Goal: Find specific page/section: Find specific page/section

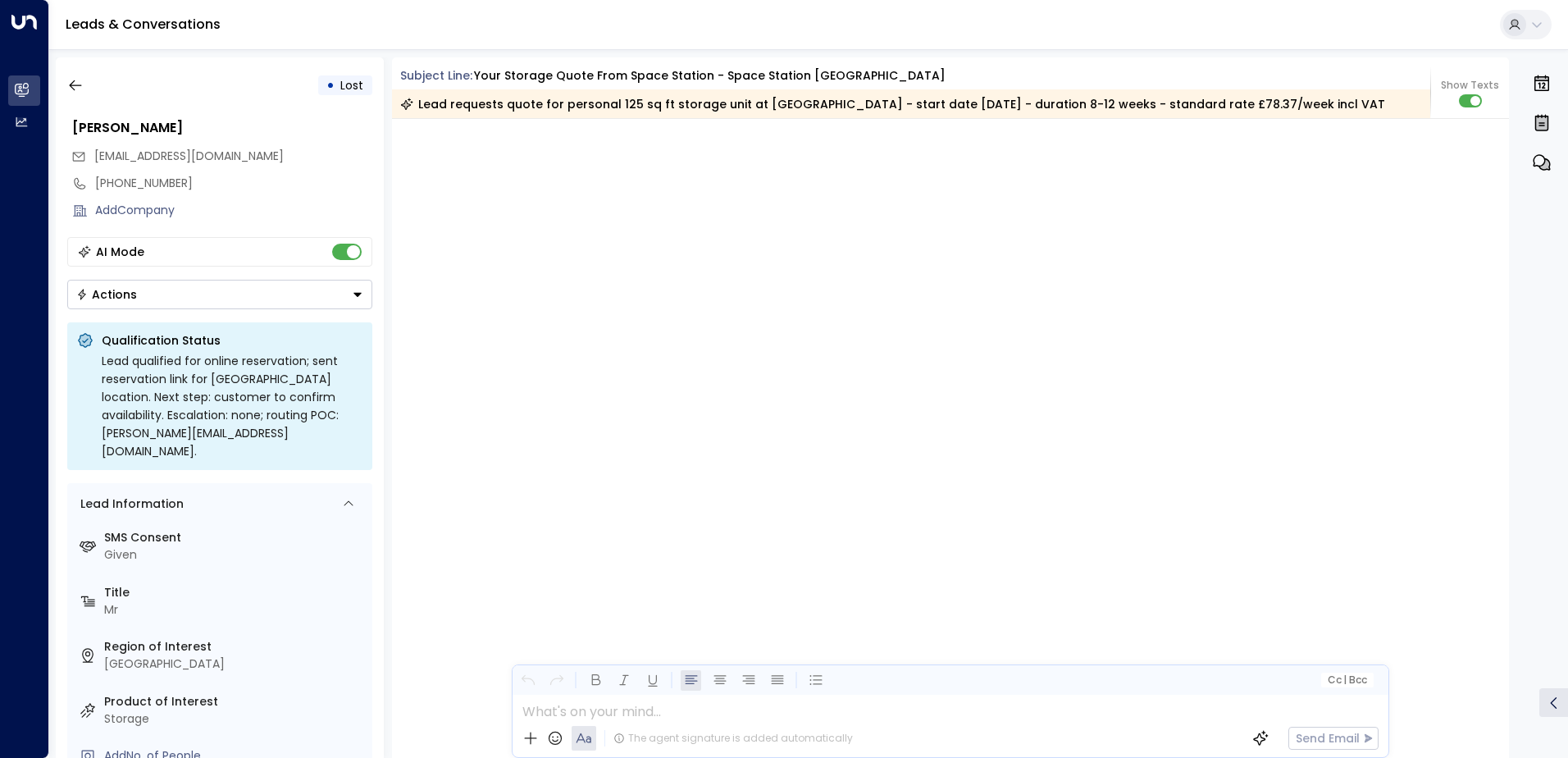
scroll to position [2, 0]
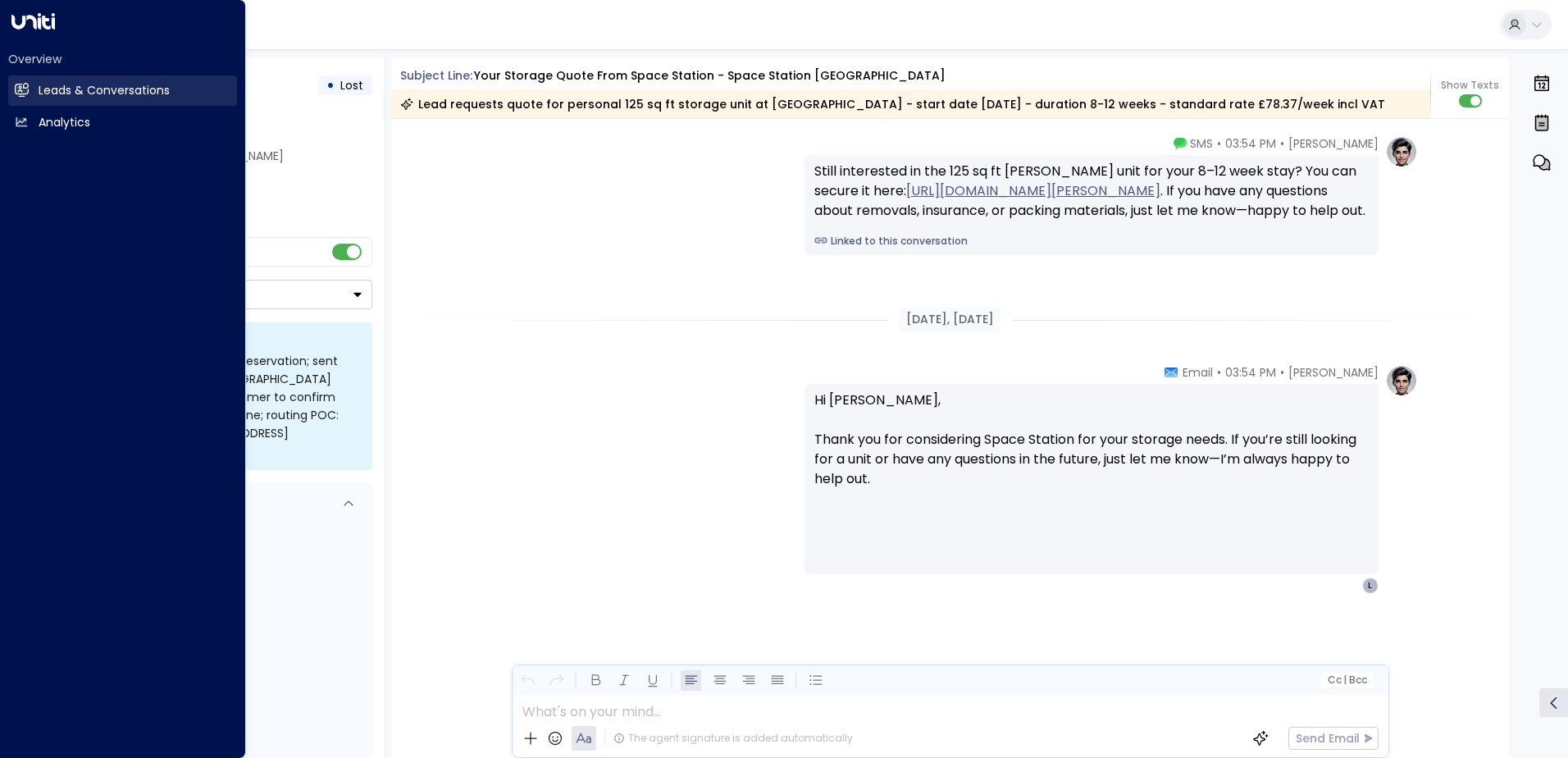
drag, startPoint x: 36, startPoint y: 92, endPoint x: 53, endPoint y: 92, distance: 17.0
click at [36, 92] on link "Leads & Conversations Leads & Conversations" at bounding box center [123, 90] width 229 height 31
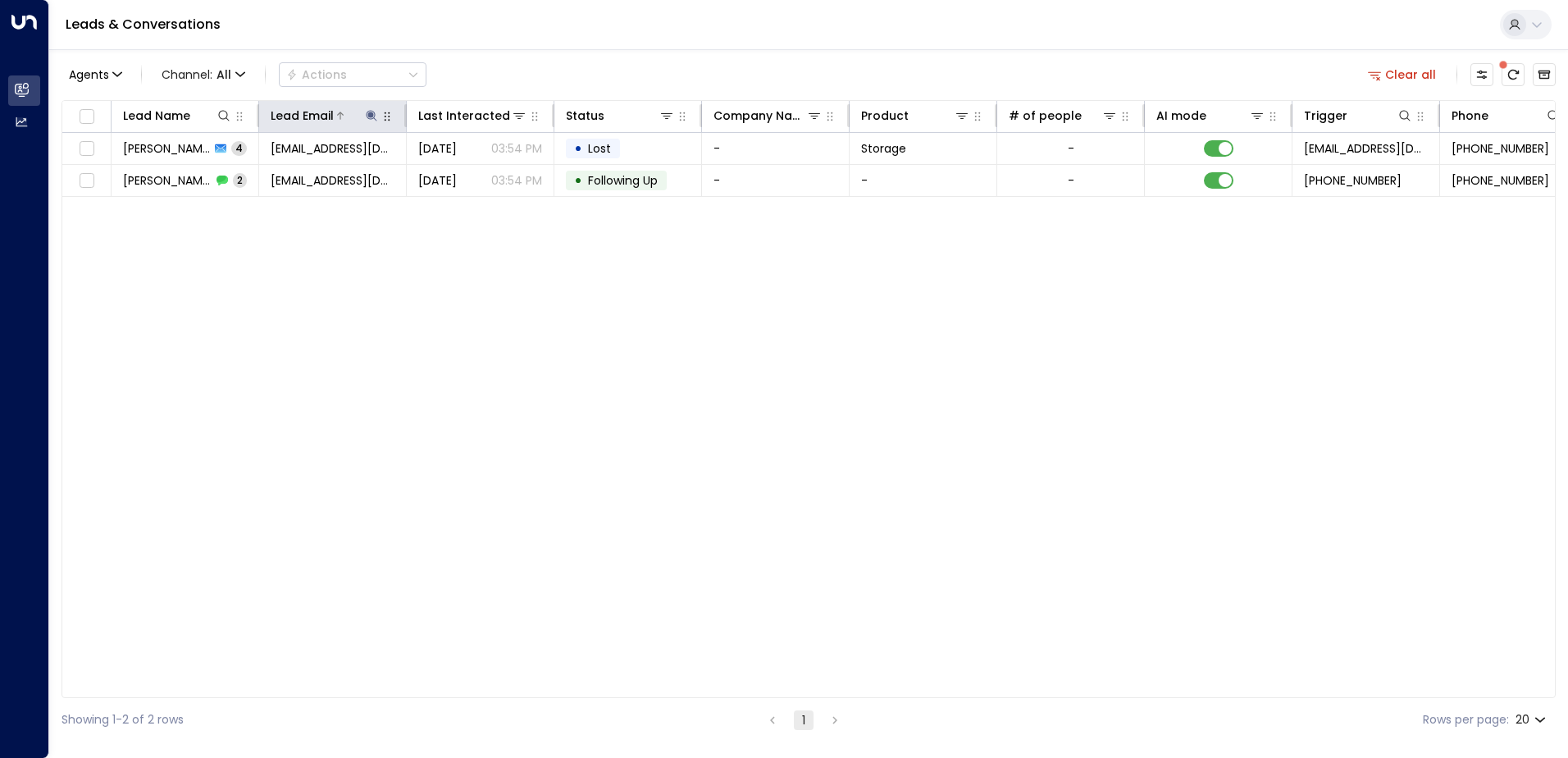
click at [368, 121] on icon at bounding box center [372, 115] width 13 height 13
drag, startPoint x: 473, startPoint y: 176, endPoint x: 454, endPoint y: 176, distance: 19.0
click at [472, 176] on icon "button" at bounding box center [474, 176] width 13 height 13
click at [294, 177] on input "text" at bounding box center [372, 175] width 227 height 31
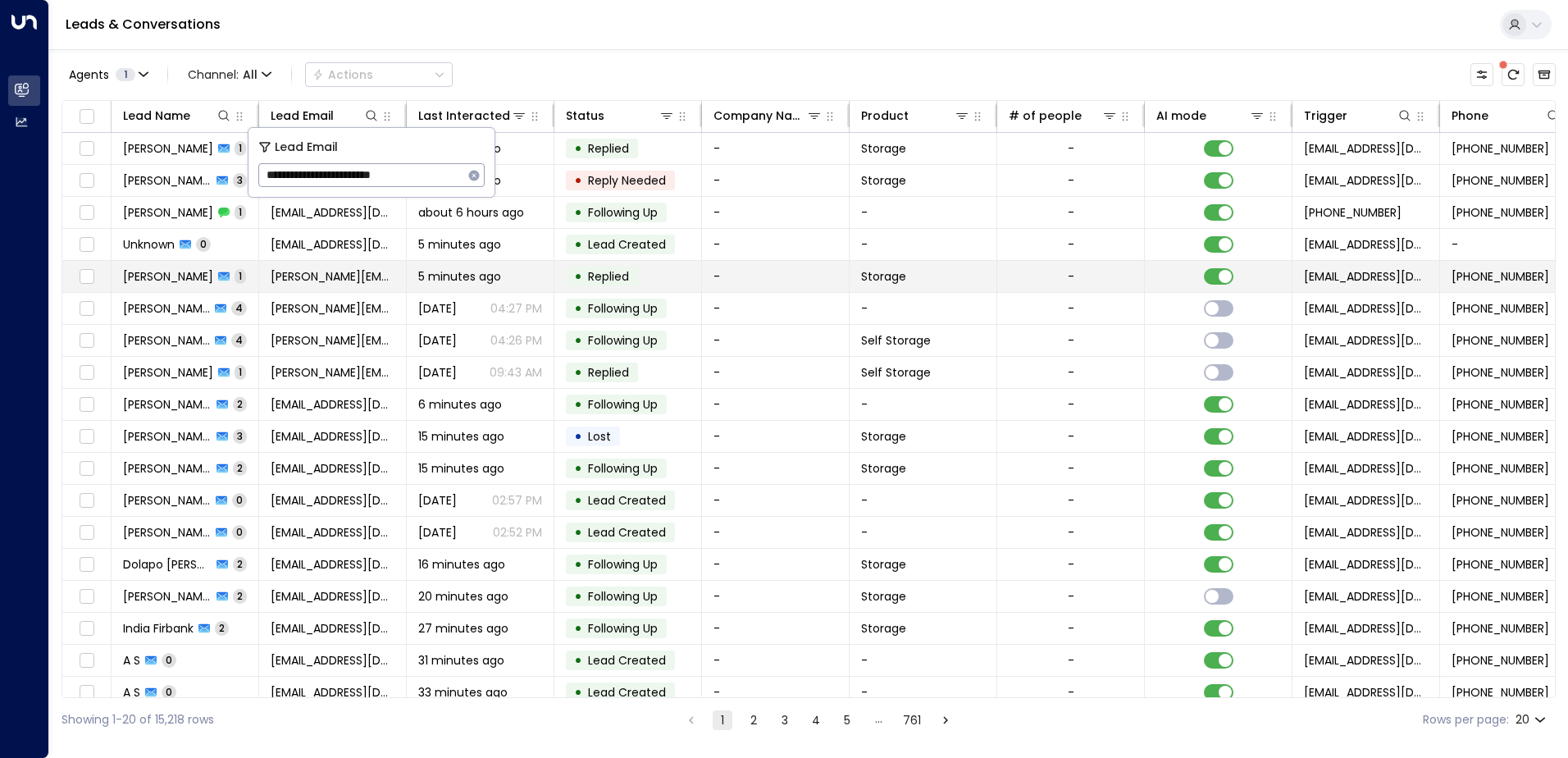
type input "**********"
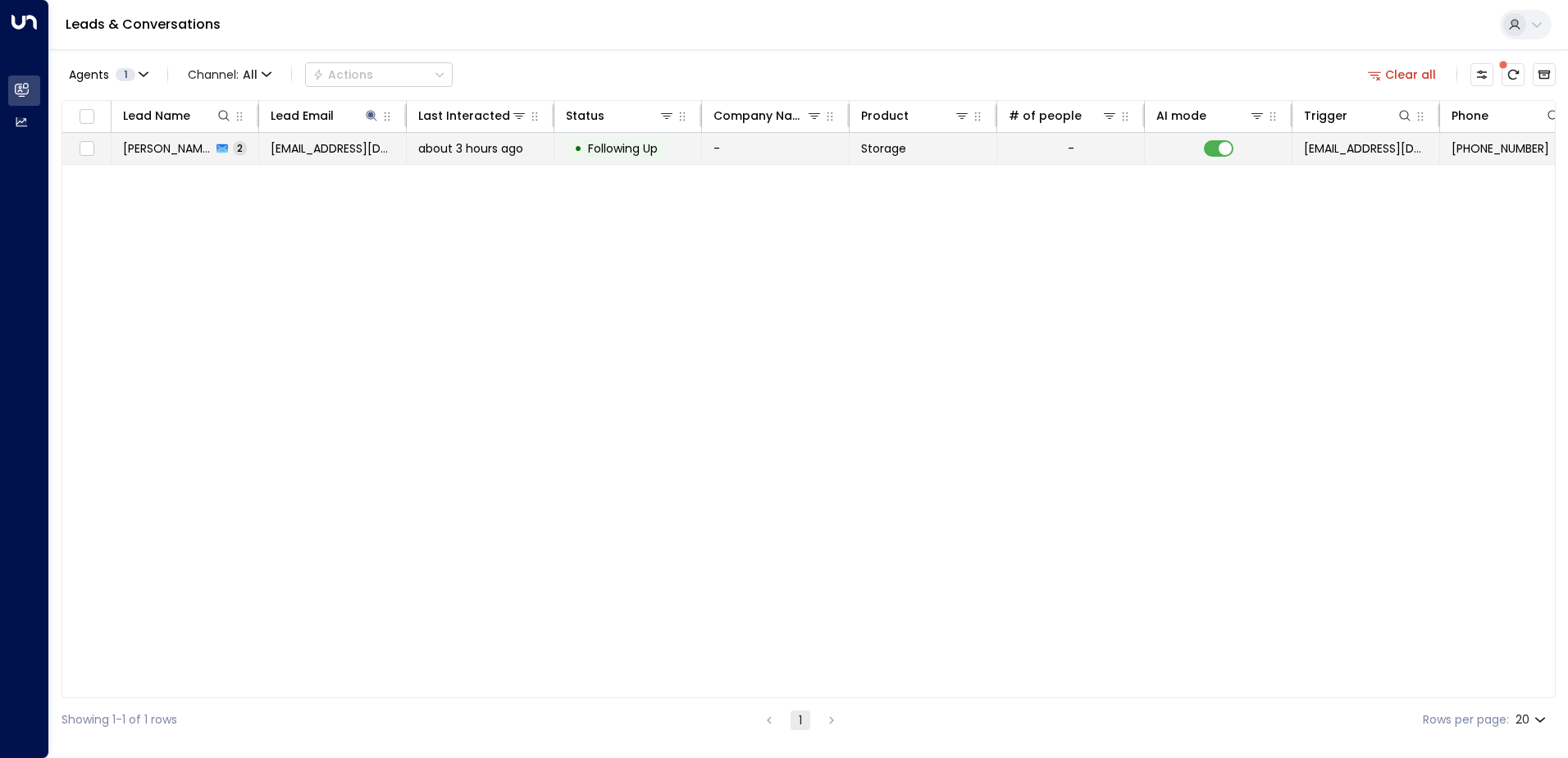
click at [756, 141] on td "-" at bounding box center [776, 149] width 148 height 32
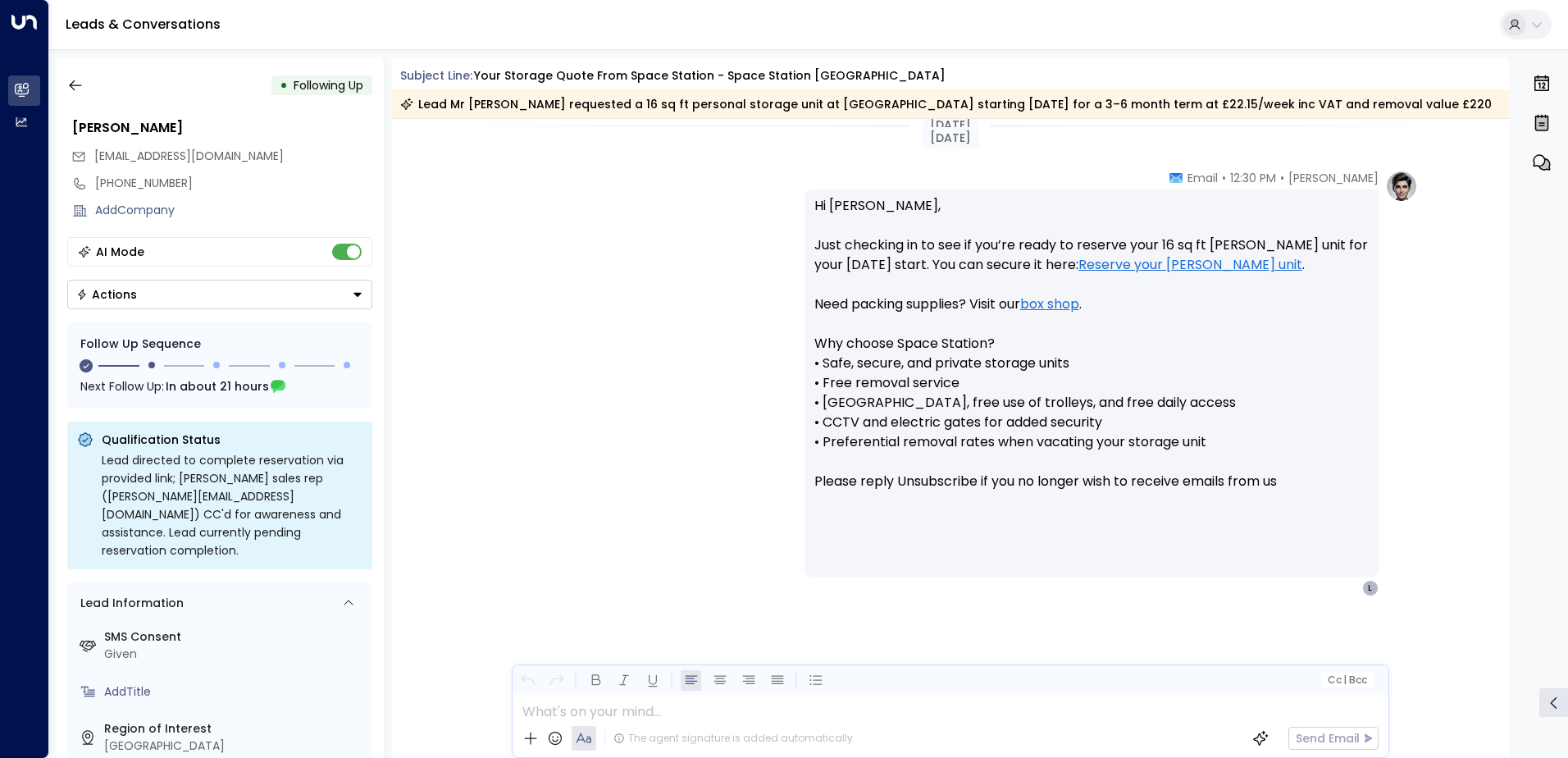
scroll to position [1242, 0]
